Goal: Task Accomplishment & Management: Complete application form

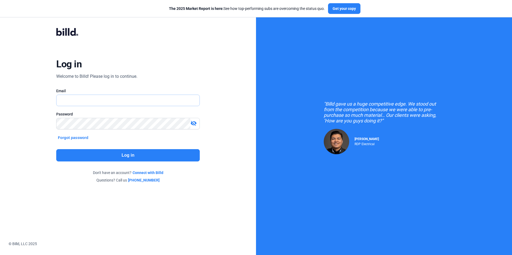
type input "[EMAIL_ADDRESS][DOMAIN_NAME]"
click at [148, 153] on button "Log in" at bounding box center [127, 155] width 143 height 12
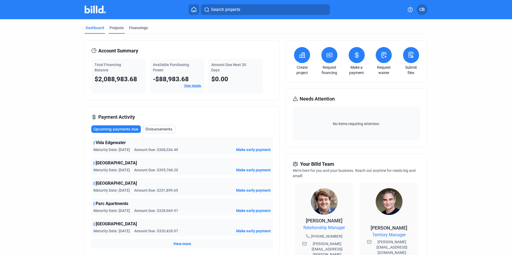
click at [120, 28] on div "Projects" at bounding box center [116, 27] width 14 height 5
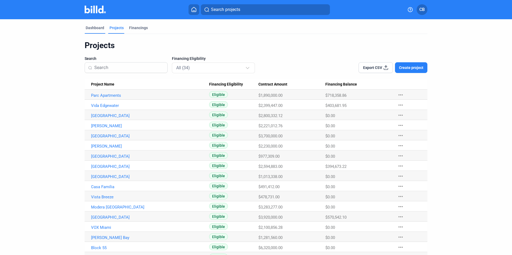
click at [101, 26] on div "Dashboard" at bounding box center [95, 27] width 18 height 5
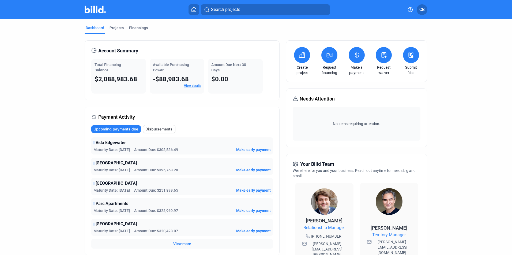
click at [384, 60] on button at bounding box center [383, 55] width 16 height 16
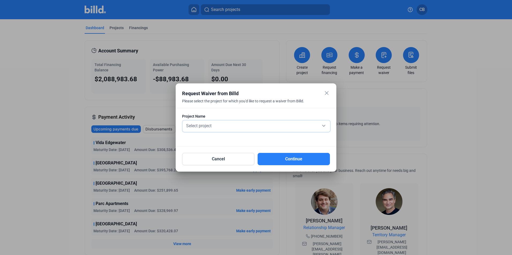
click at [242, 128] on div "Select project" at bounding box center [256, 125] width 142 height 7
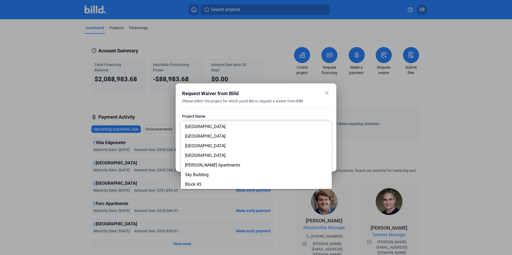
scroll to position [28, 0]
click at [212, 174] on span "Sky Building" at bounding box center [256, 175] width 142 height 10
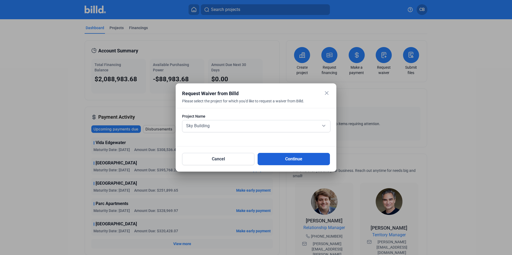
click at [279, 161] on button "Continue" at bounding box center [293, 159] width 72 height 12
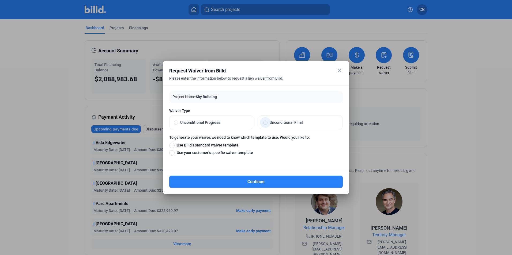
click at [280, 125] on span "Unconditional Final" at bounding box center [302, 122] width 71 height 5
click at [267, 125] on input "Unconditional Final" at bounding box center [265, 122] width 4 height 5
radio input "true"
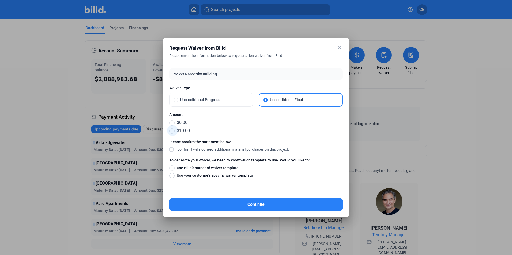
click at [176, 129] on span "$10.00" at bounding box center [181, 131] width 15 height 6
click at [174, 129] on input "$10.00" at bounding box center [171, 131] width 5 height 6
radio input "true"
click at [205, 151] on span "I confirm I will not need additional material purchases on this project." at bounding box center [231, 149] width 113 height 5
click at [0, 0] on input "I confirm I will not need additional material purchases on this project." at bounding box center [0, 0] width 0 height 0
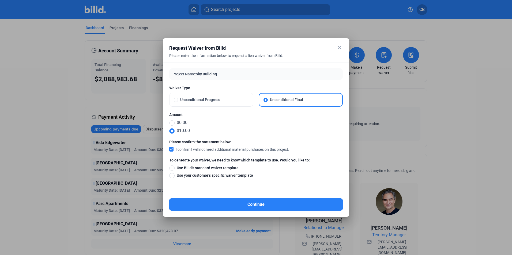
click at [205, 165] on div "To generate your waiver, we need to know which template to use. Would you like …" at bounding box center [255, 171] width 173 height 26
click at [174, 167] on span at bounding box center [171, 168] width 5 height 5
click at [174, 167] on input "Use Billd’s standard waiver template" at bounding box center [171, 168] width 5 height 6
radio input "true"
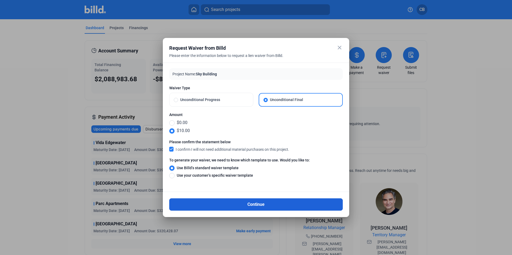
click at [232, 206] on button "Continue" at bounding box center [255, 205] width 173 height 12
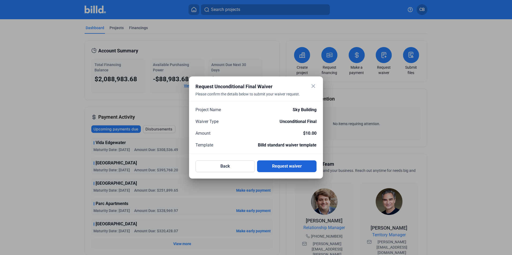
click at [292, 163] on button "Request waiver" at bounding box center [286, 167] width 59 height 12
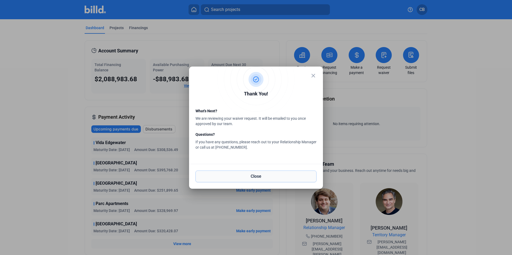
click at [268, 175] on button "Close" at bounding box center [255, 177] width 121 height 12
